Goal: Information Seeking & Learning: Learn about a topic

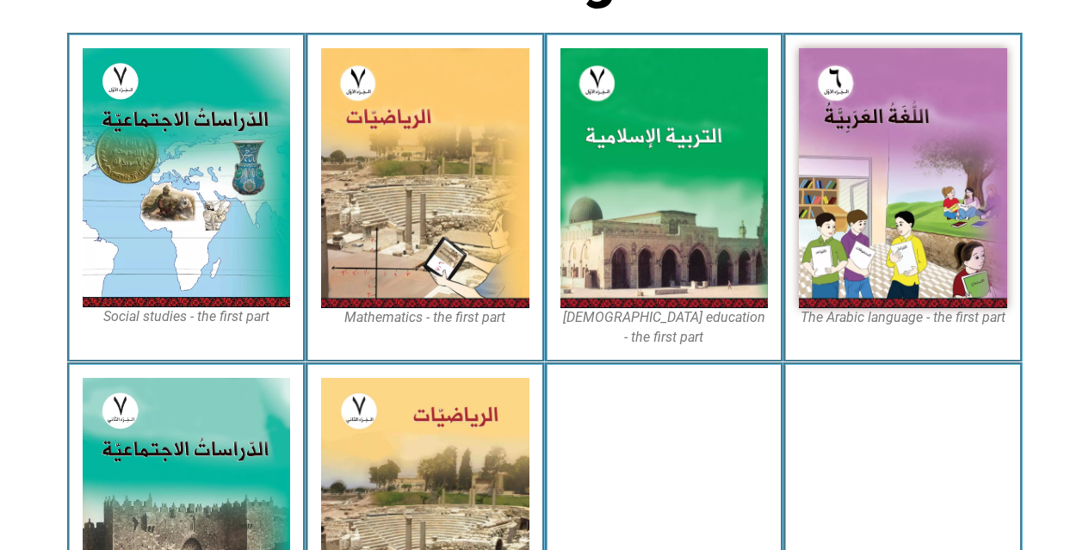
scroll to position [536, 0]
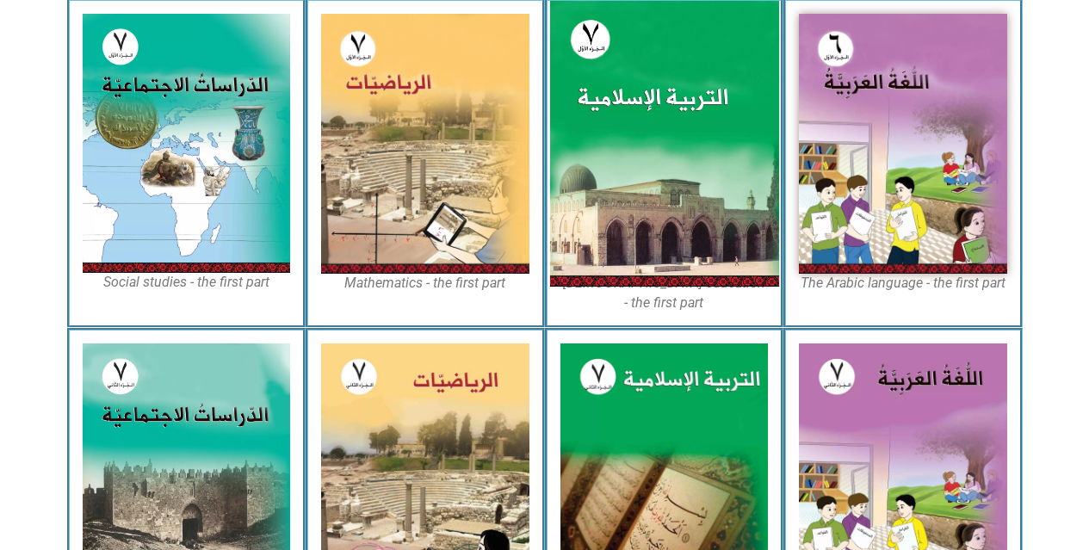
click at [696, 202] on img at bounding box center [663, 144] width 229 height 286
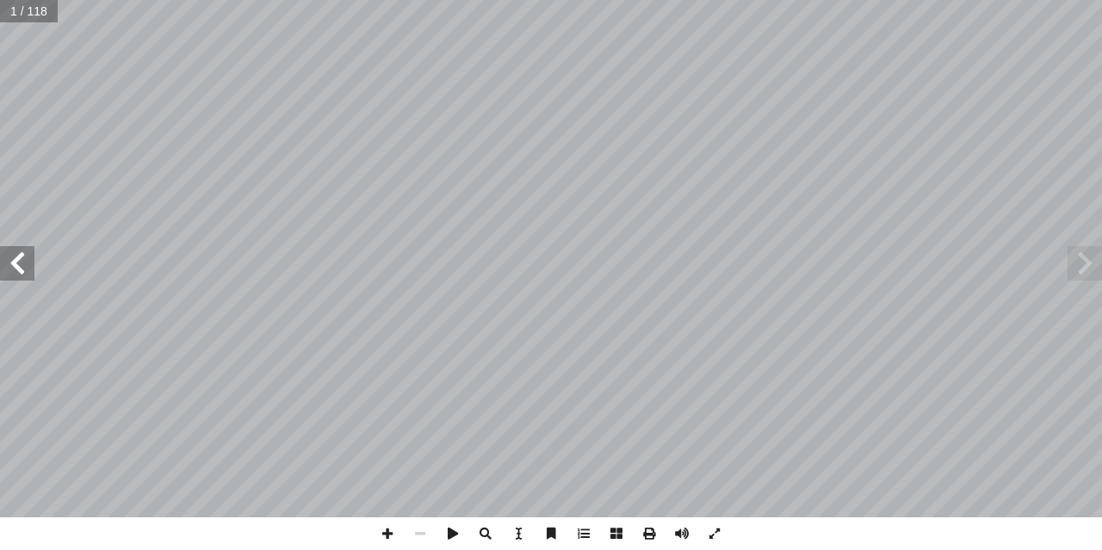
click at [6, 270] on span at bounding box center [17, 263] width 34 height 34
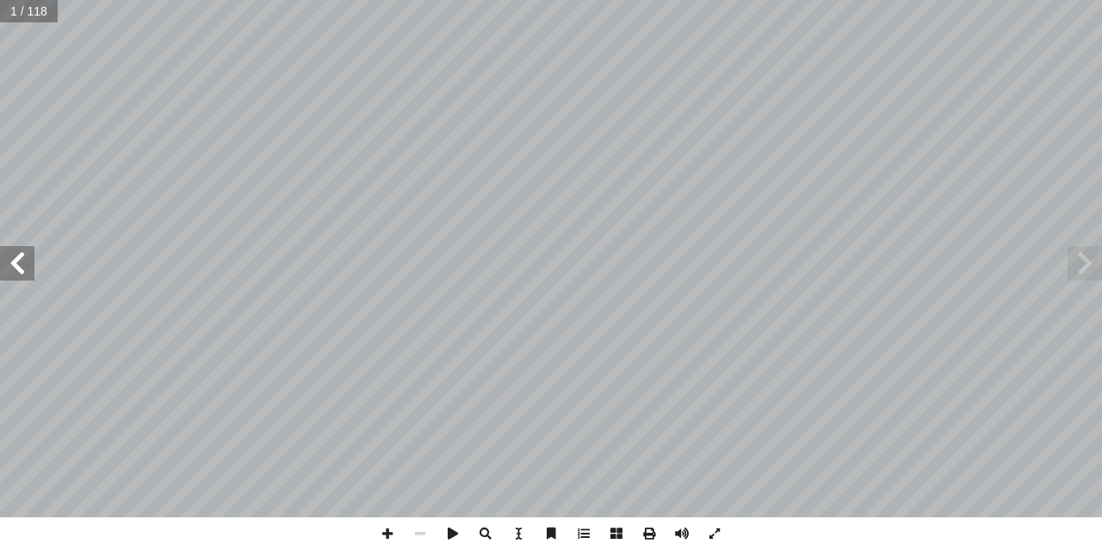
click at [6, 270] on span at bounding box center [17, 263] width 34 height 34
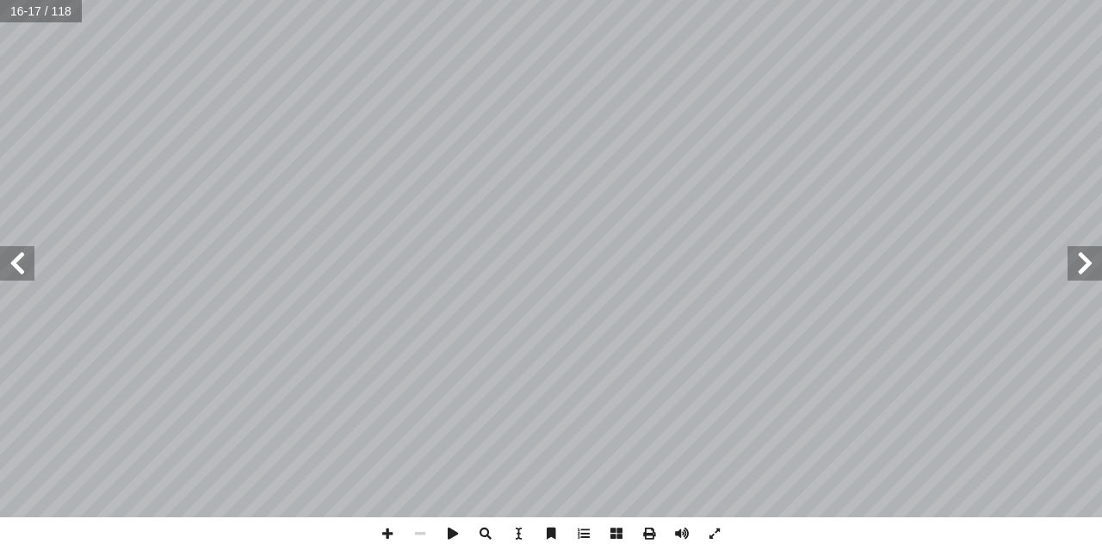
click at [12, 251] on span at bounding box center [17, 263] width 34 height 34
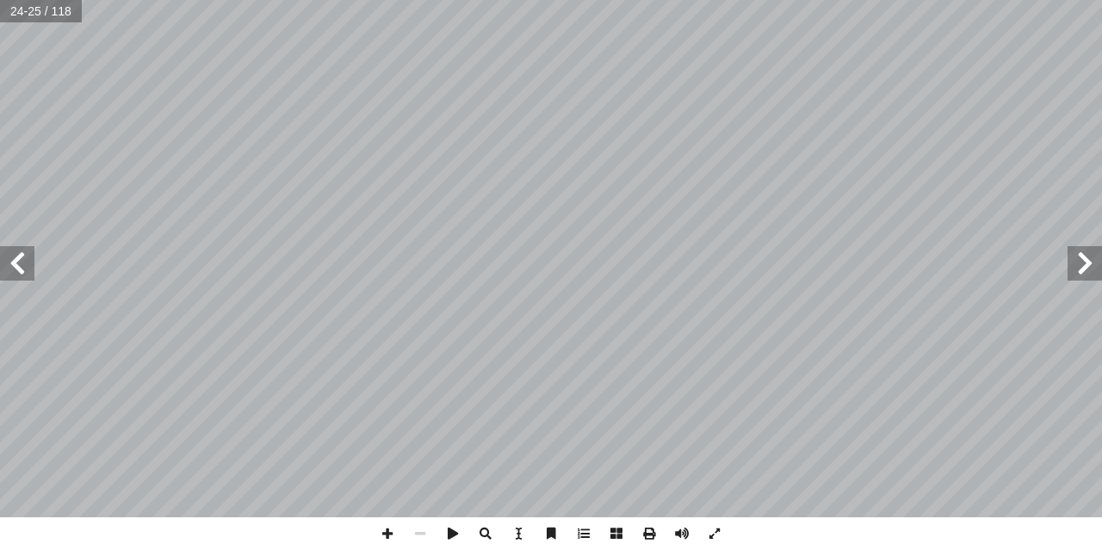
click at [12, 251] on span at bounding box center [17, 263] width 34 height 34
click at [1096, 263] on span at bounding box center [1085, 263] width 34 height 34
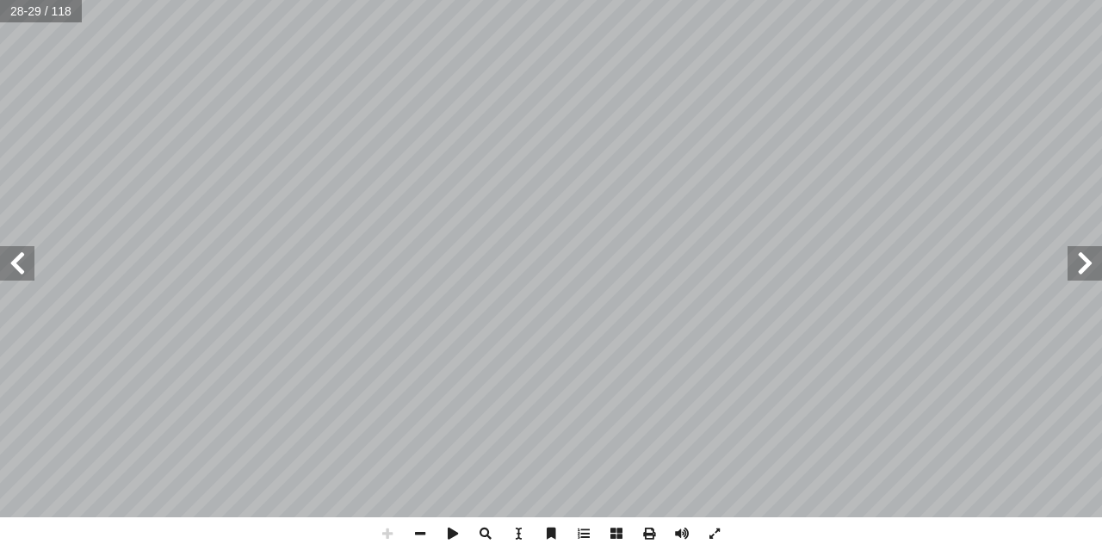
click at [16, 273] on span at bounding box center [17, 263] width 34 height 34
click at [420, 526] on div "26 ط: � نش ۓ ڭ ڭڭ ڭ ۇ ۇ ۆ ۆ ٱ ُّ : ُ الكريمة ُ ية آ عليه ال� ّ ح ما تدل ّ نوض (…" at bounding box center [551, 275] width 1102 height 550
click at [420, 526] on span at bounding box center [420, 534] width 33 height 33
click at [392, 542] on span at bounding box center [387, 534] width 33 height 33
click at [33, 273] on span at bounding box center [17, 263] width 34 height 34
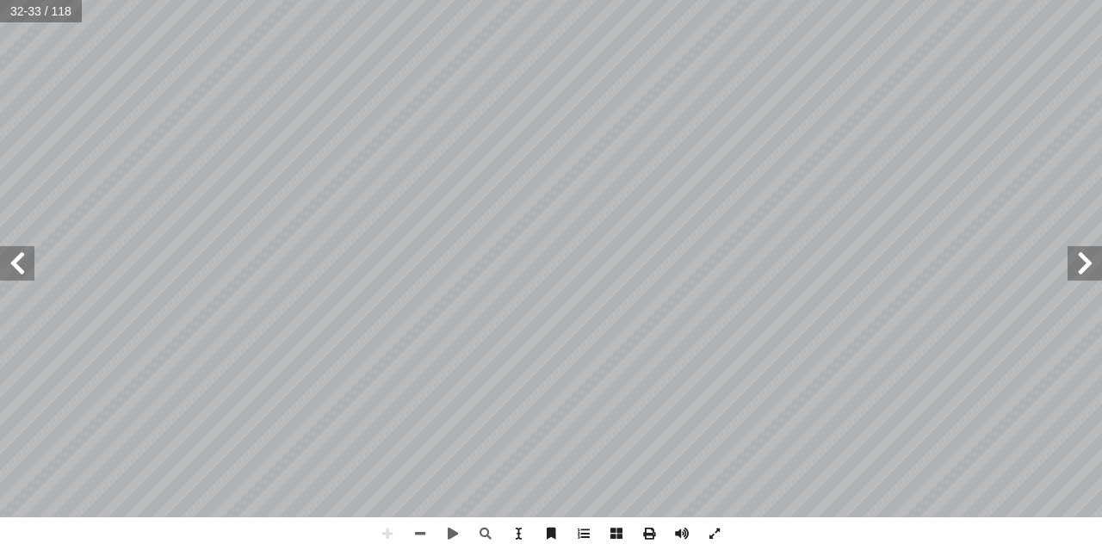
click at [1075, 263] on span at bounding box center [1085, 263] width 34 height 34
click at [23, 280] on span at bounding box center [17, 263] width 34 height 34
